Goal: Use online tool/utility: Use online tool/utility

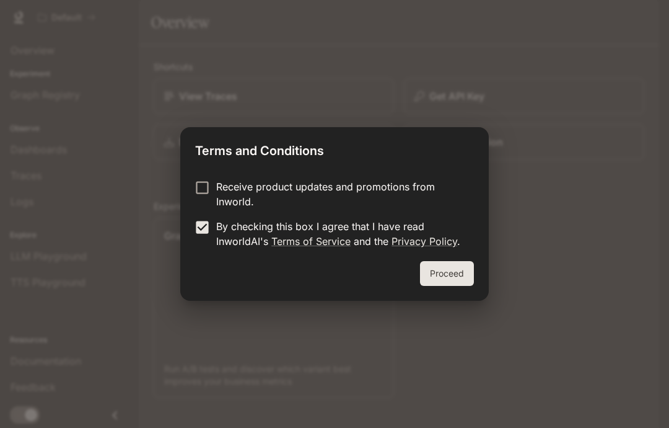
click at [463, 273] on button "Proceed" at bounding box center [447, 273] width 54 height 25
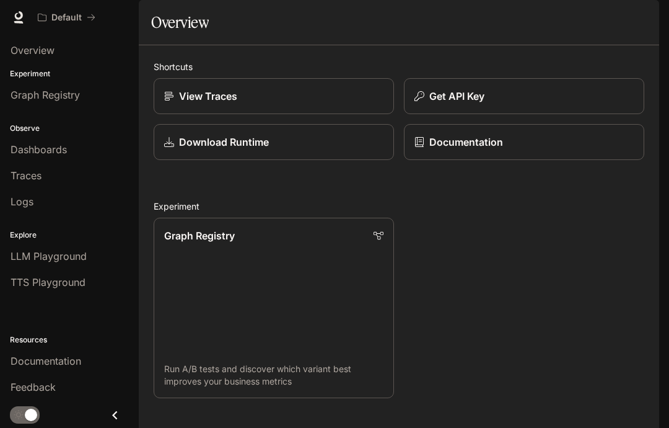
click at [195, 114] on link "View Traces" at bounding box center [274, 96] width 241 height 36
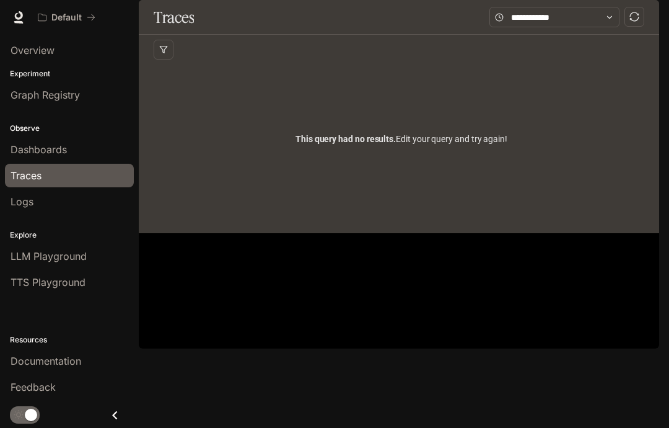
click at [438, 146] on span "This query had no results. Edit your query and try again!" at bounding box center [402, 139] width 212 height 14
click at [8, 191] on link "Logs" at bounding box center [69, 202] width 129 height 24
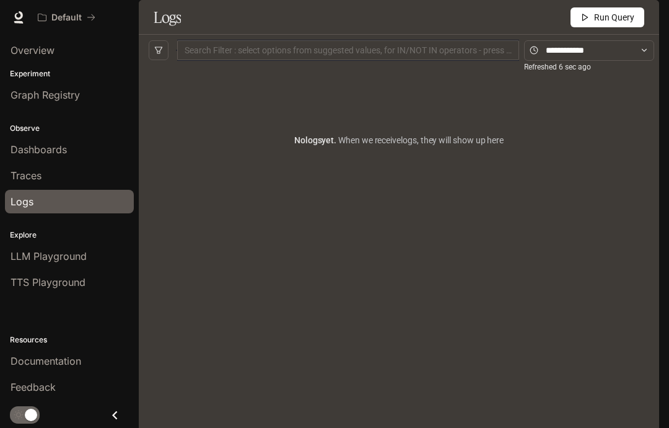
click at [20, 42] on link "Overview" at bounding box center [69, 50] width 129 height 24
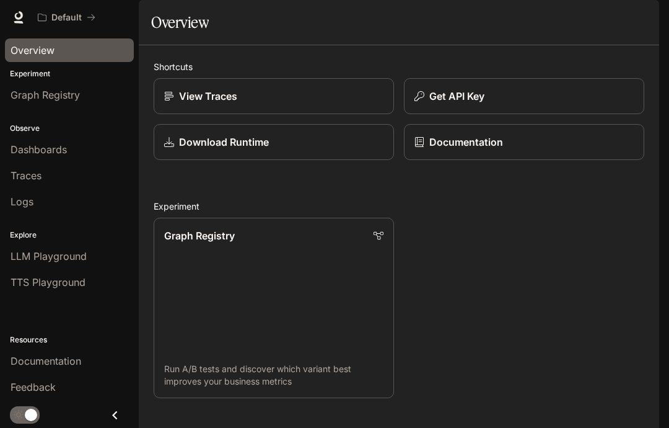
click at [188, 149] on p "Download Runtime" at bounding box center [224, 142] width 90 height 15
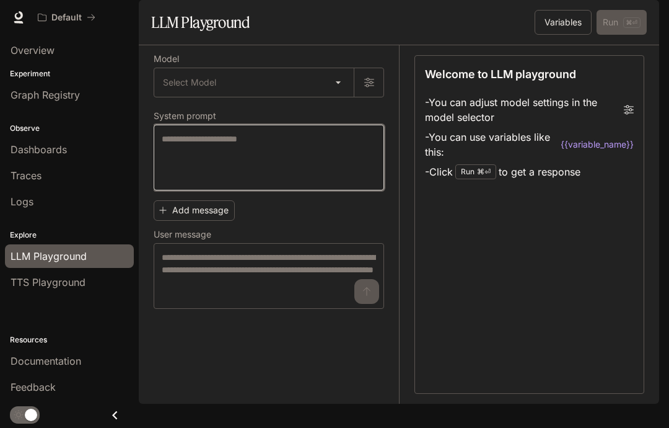
click at [198, 177] on textarea at bounding box center [269, 158] width 214 height 50
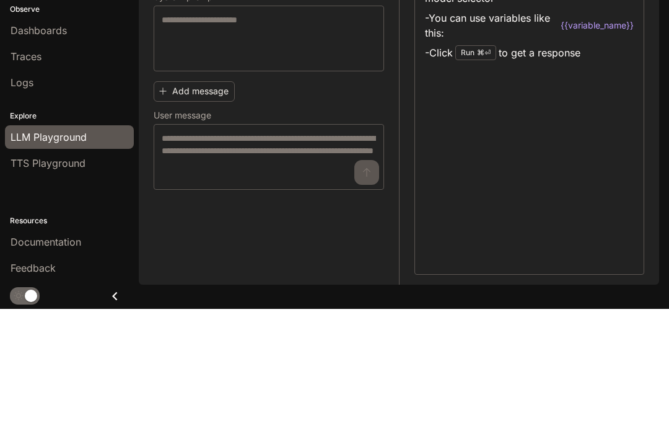
click at [175, 200] on button "Add message" at bounding box center [194, 210] width 81 height 20
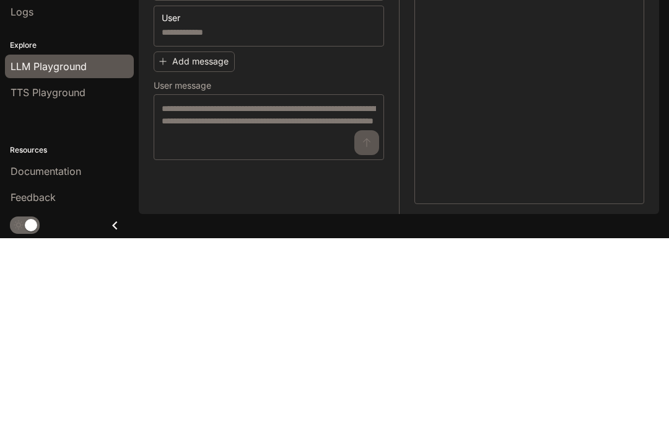
scroll to position [50, 0]
